Goal: Transaction & Acquisition: Purchase product/service

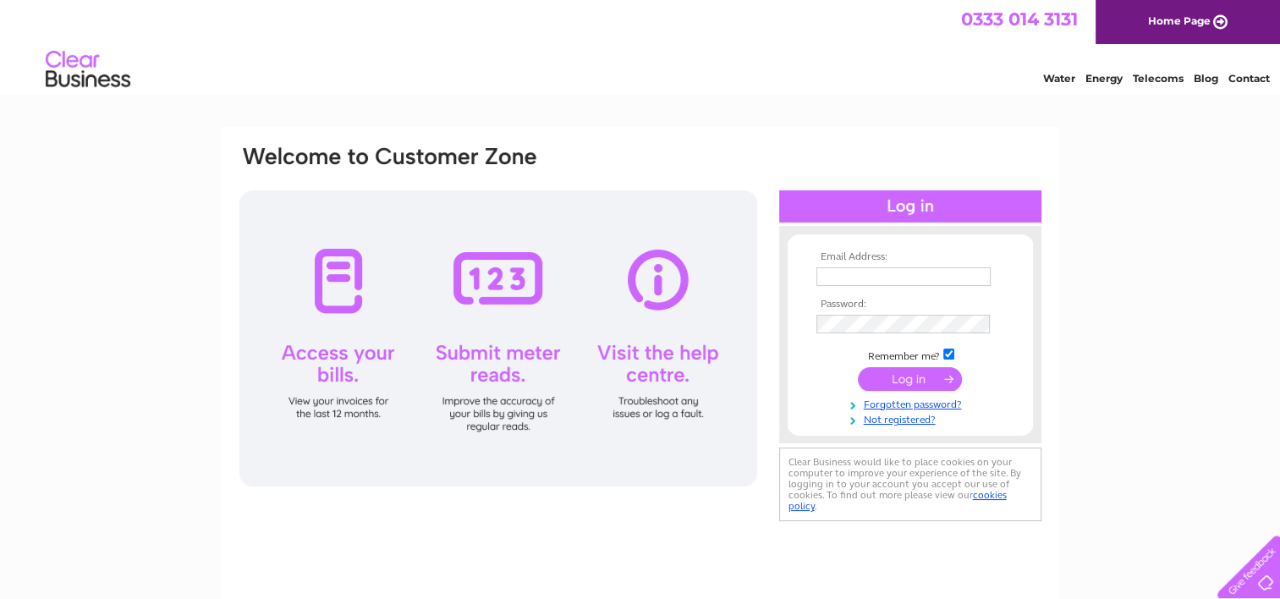
click at [911, 275] on input "text" at bounding box center [903, 276] width 174 height 19
type input "[EMAIL_ADDRESS][DOMAIN_NAME]"
click at [858, 368] on input "submit" at bounding box center [910, 380] width 104 height 24
click at [914, 380] on input "submit" at bounding box center [910, 380] width 104 height 24
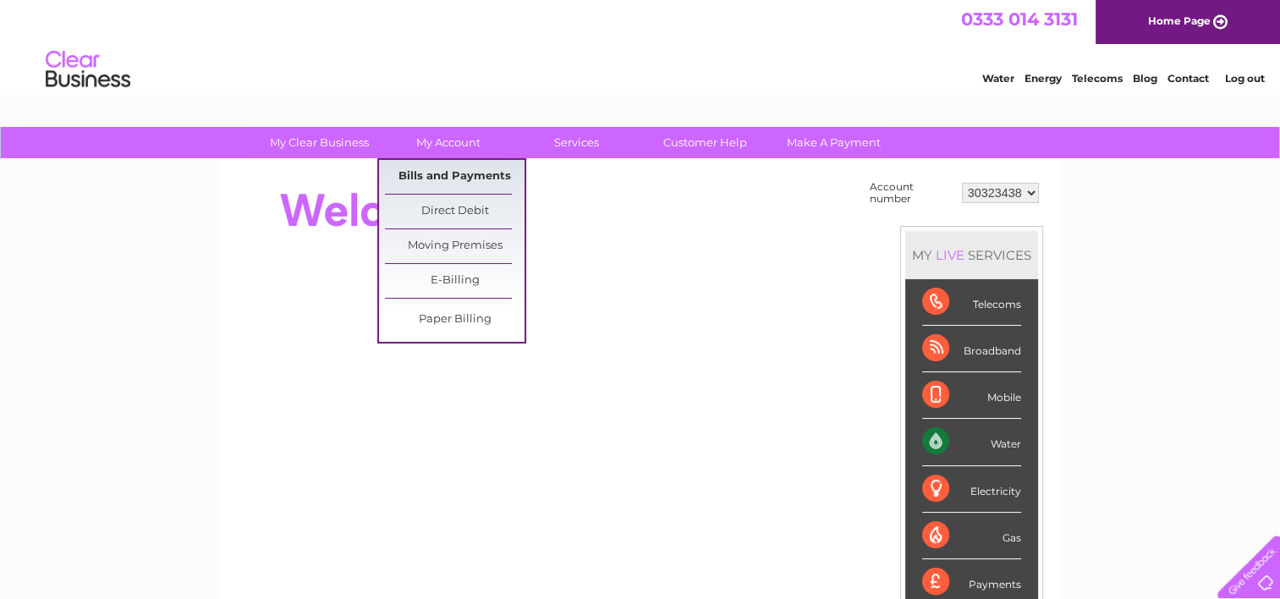
click at [474, 167] on link "Bills and Payments" at bounding box center [455, 177] width 140 height 34
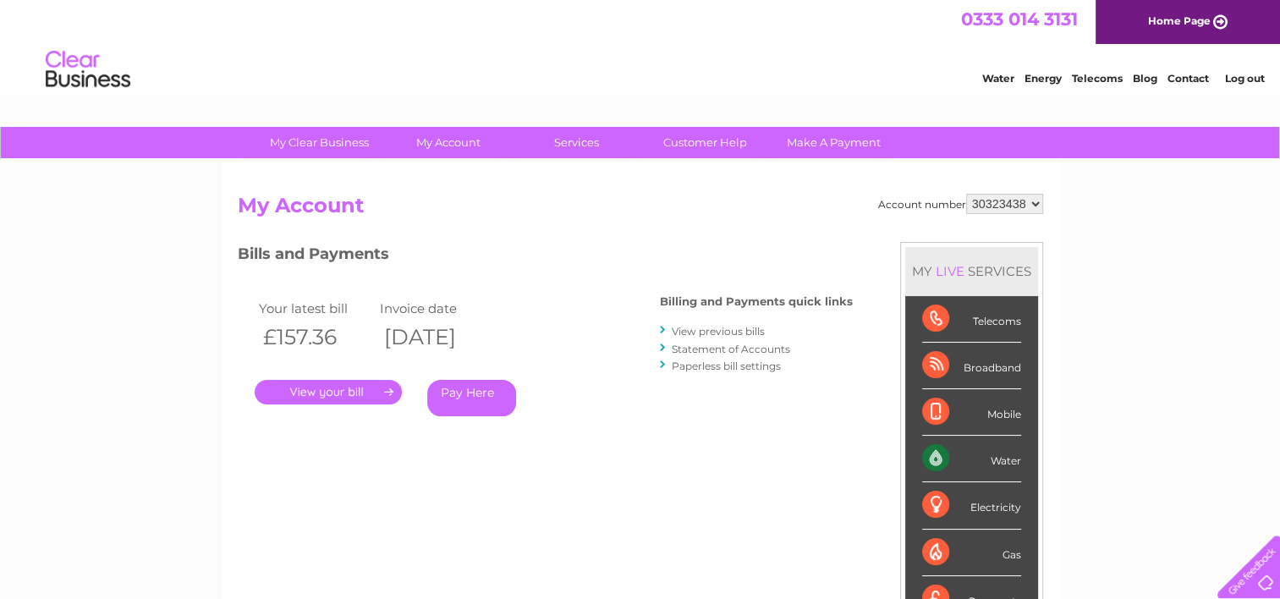
click at [486, 395] on link "Pay Here" at bounding box center [471, 398] width 89 height 36
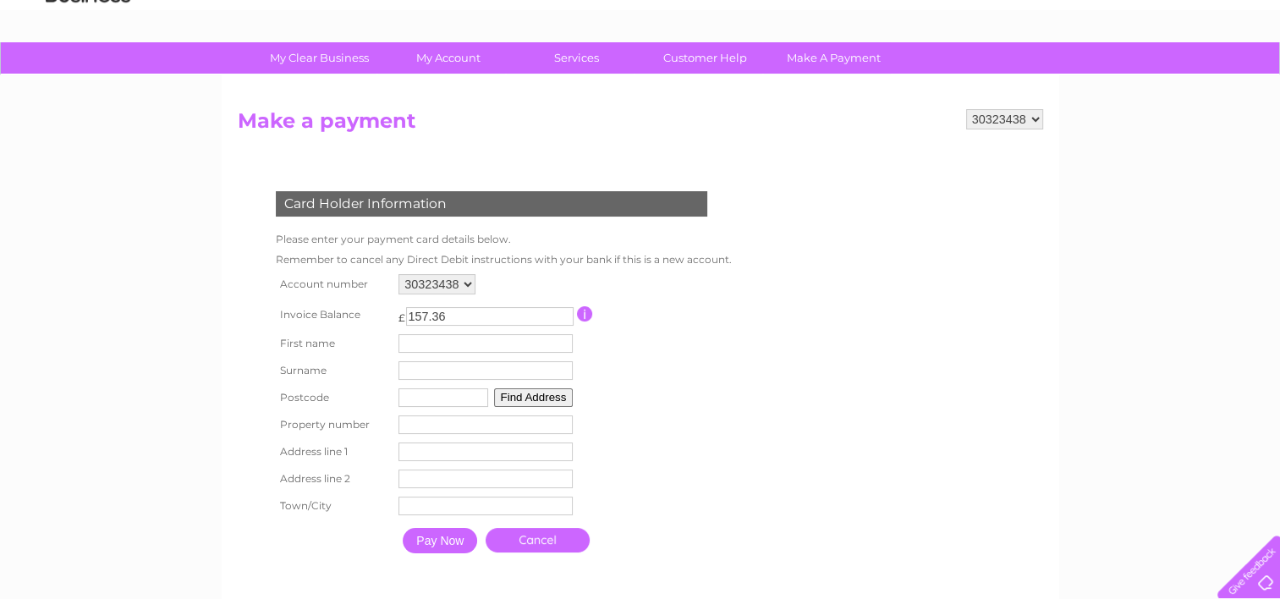
scroll to position [169, 0]
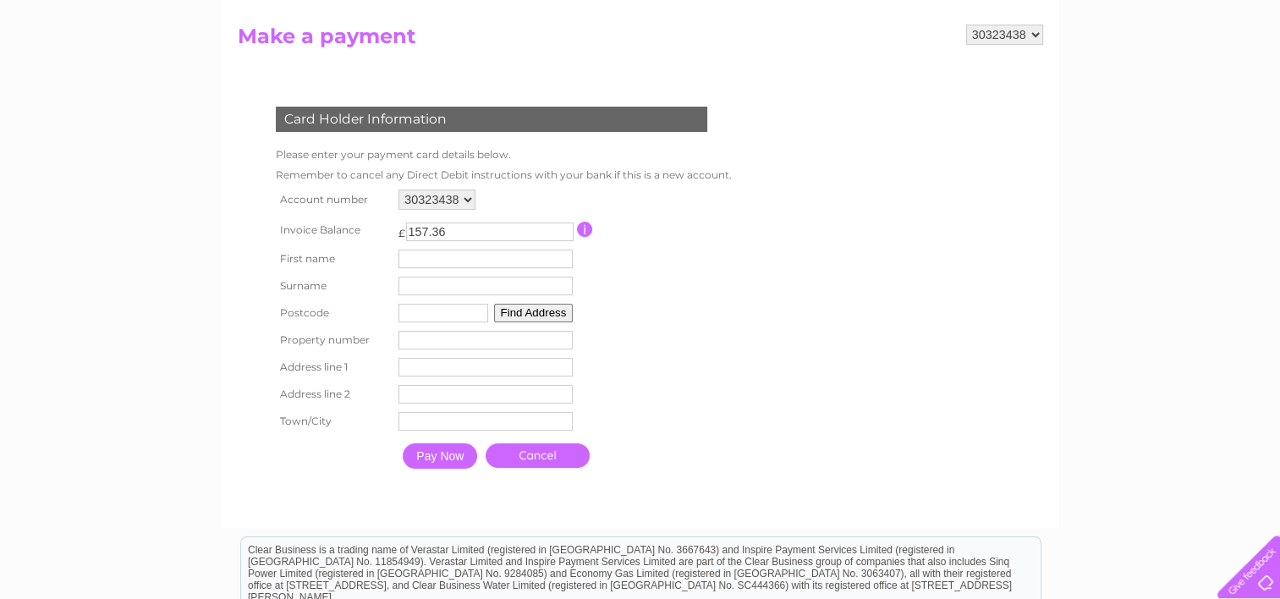
click at [438, 263] on input "text" at bounding box center [485, 259] width 174 height 19
type input "[PERSON_NAME]"
type input "Burns"
type input "EH54 7FT"
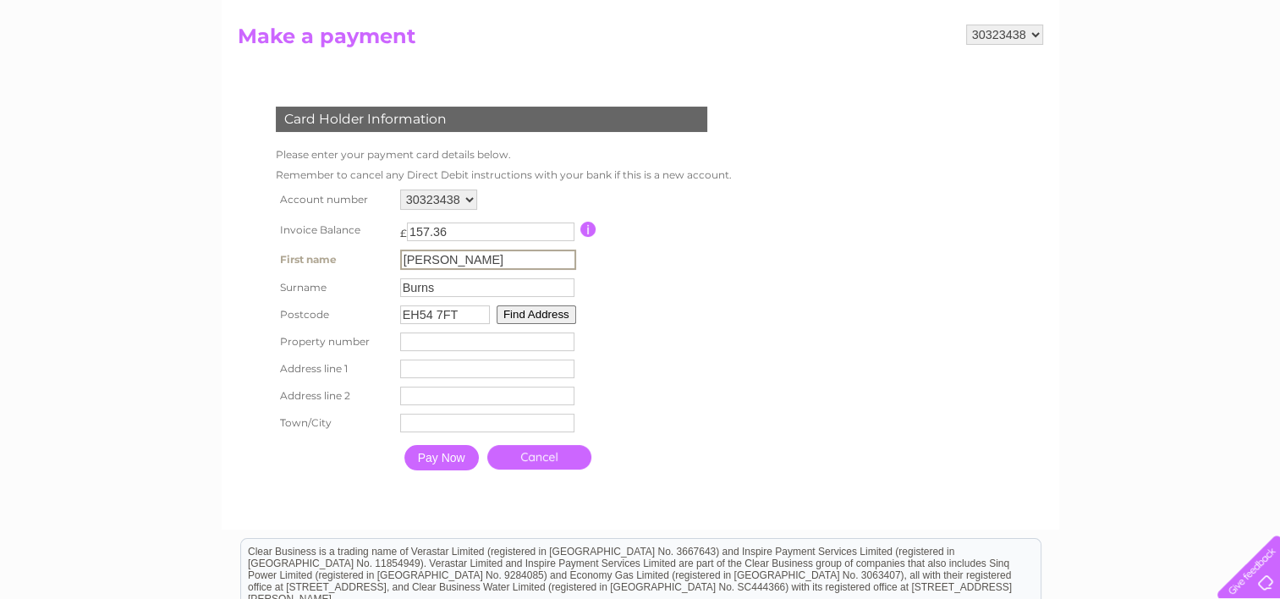
type input "[STREET_ADDRESS]"
type input "[PERSON_NAME]"
drag, startPoint x: 441, startPoint y: 284, endPoint x: 376, endPoint y: 277, distance: 64.6
click at [374, 288] on tr "Surname Burns Surname" at bounding box center [502, 286] width 461 height 29
type input "Barr"
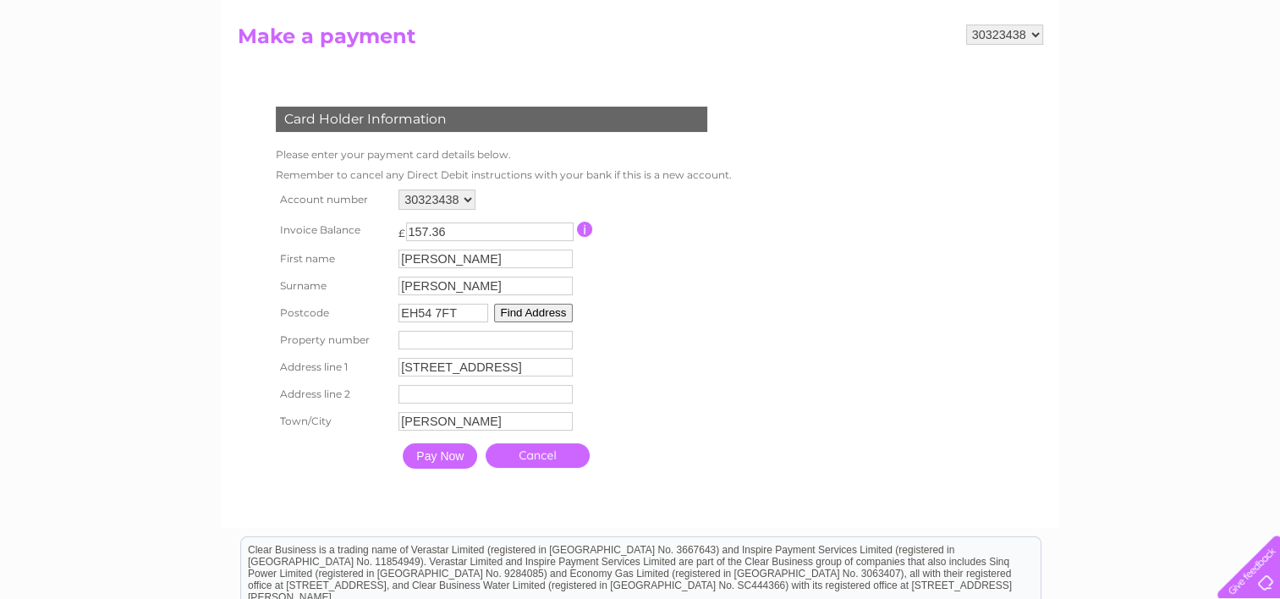
click at [453, 458] on input "Pay Now" at bounding box center [440, 455] width 74 height 25
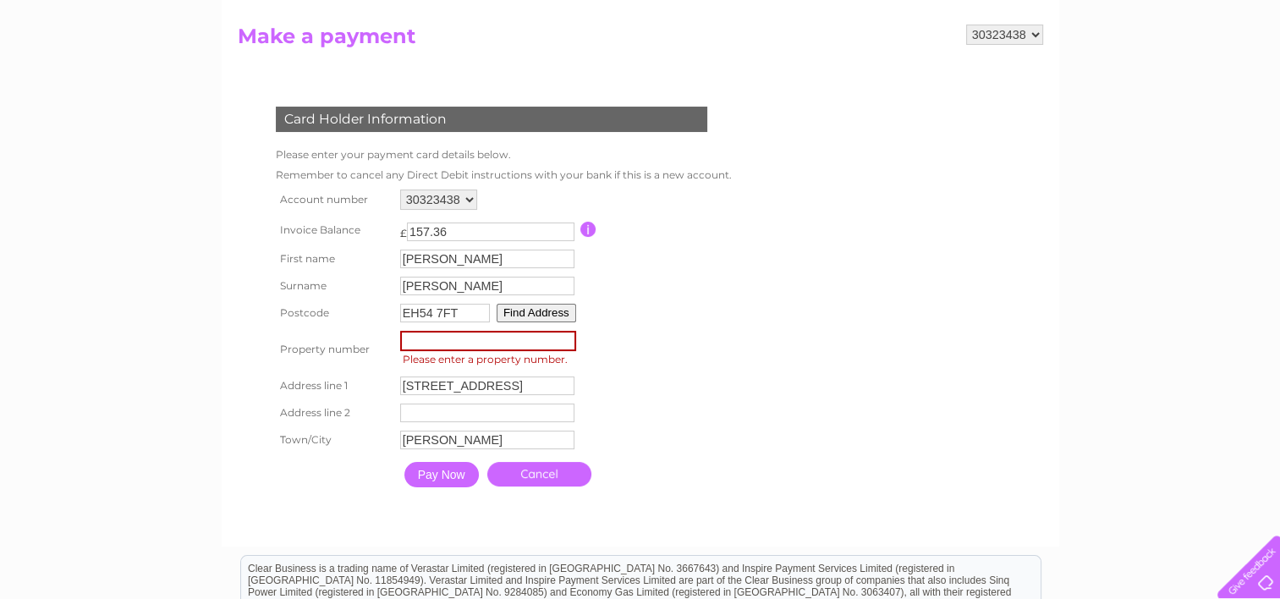
click at [434, 339] on input "number" at bounding box center [488, 341] width 176 height 20
drag, startPoint x: 420, startPoint y: 385, endPoint x: 332, endPoint y: 393, distance: 88.3
click at [332, 393] on tr "Address line 1 66 Caldercruix Crescent Address Line One" at bounding box center [502, 386] width 461 height 29
type input "aldercruix Crescent"
click at [461, 342] on input "number" at bounding box center [488, 341] width 176 height 20
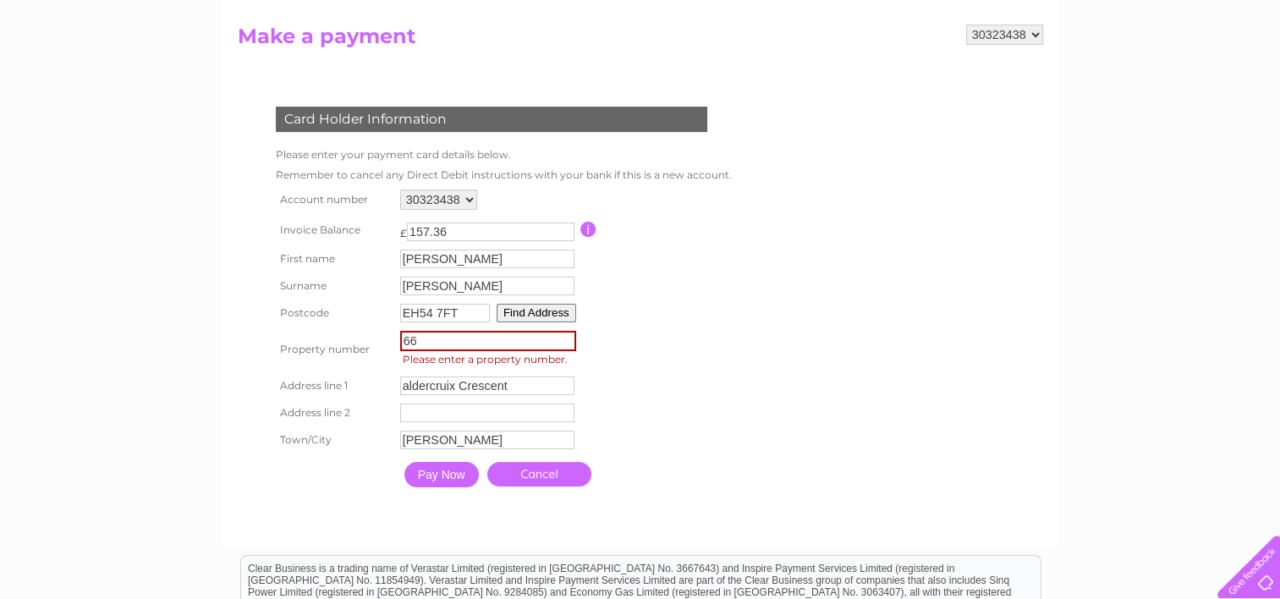
type input "66"
click at [446, 472] on input "Pay Now" at bounding box center [441, 474] width 74 height 25
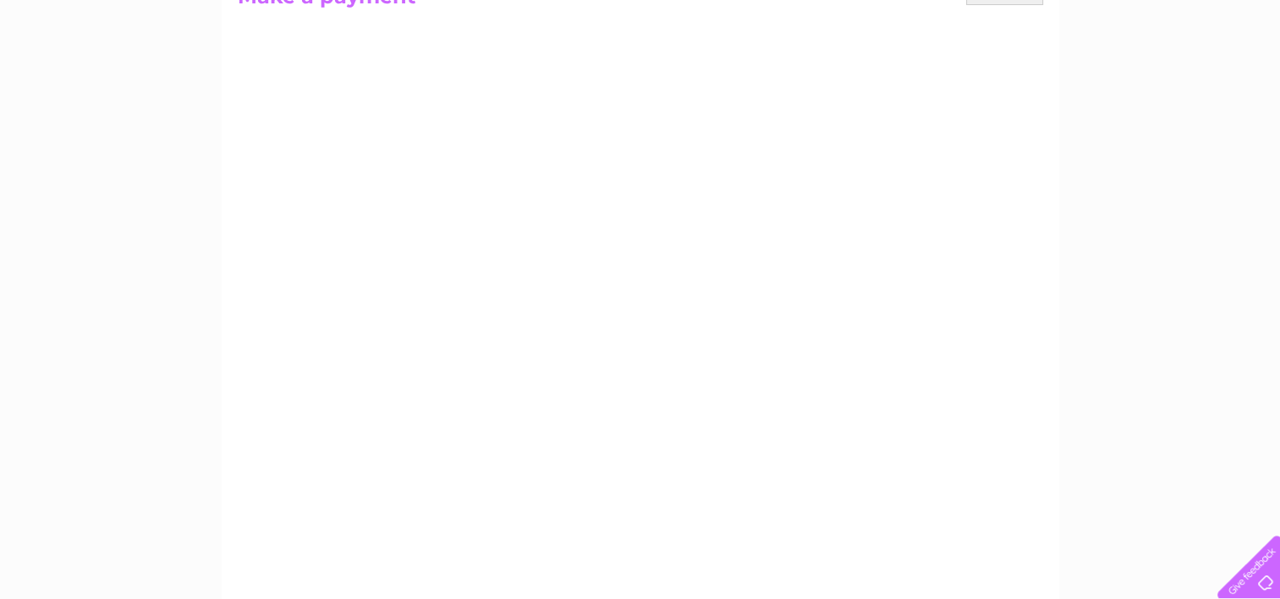
scroll to position [85, 0]
